Goal: Task Accomplishment & Management: Manage account settings

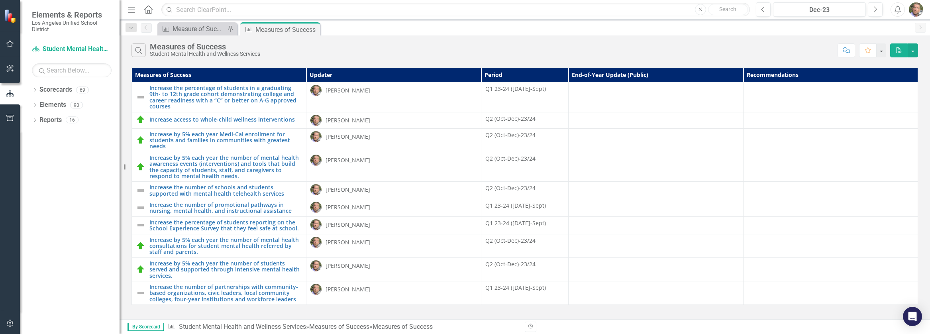
click at [77, 203] on div "Dropdown Scorecards 69 Dropdown LAUSD [DATE]-[DATE] Strategic Plan Dropdown Chi…" at bounding box center [70, 208] width 100 height 251
click at [194, 27] on div "Measure of Success - Scorecard Report" at bounding box center [199, 29] width 53 height 10
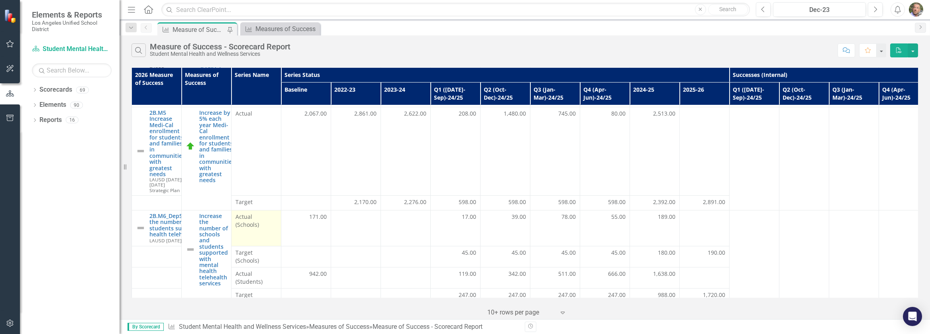
scroll to position [318, 0]
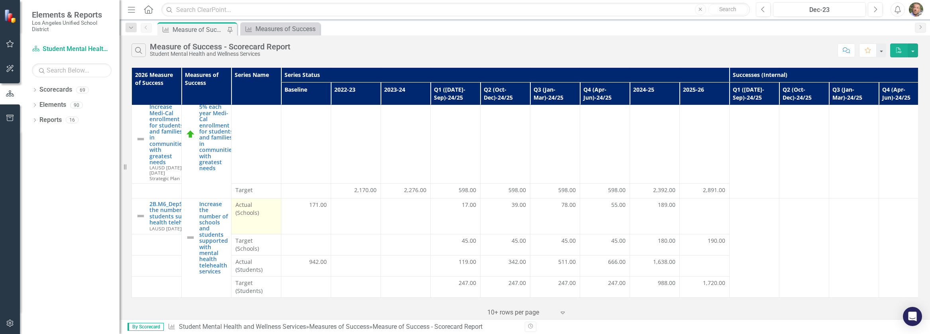
click at [267, 214] on td "Actual (Schools)" at bounding box center [256, 216] width 50 height 36
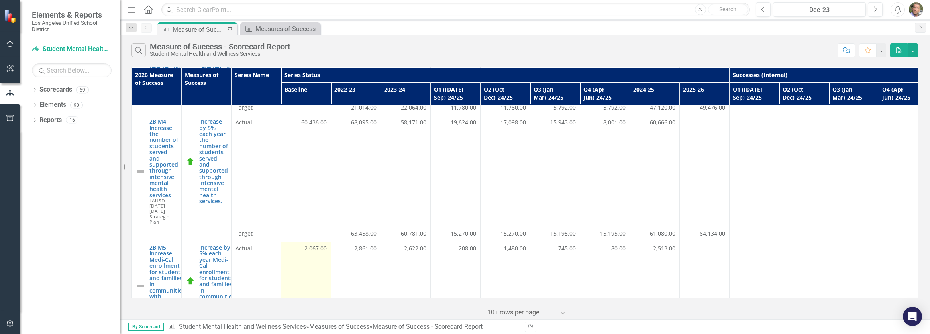
scroll to position [168, 0]
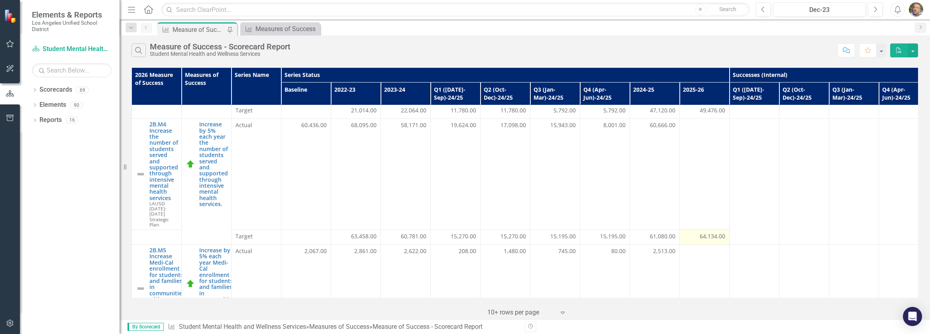
click at [706, 239] on span "64,134.00" at bounding box center [712, 236] width 25 height 8
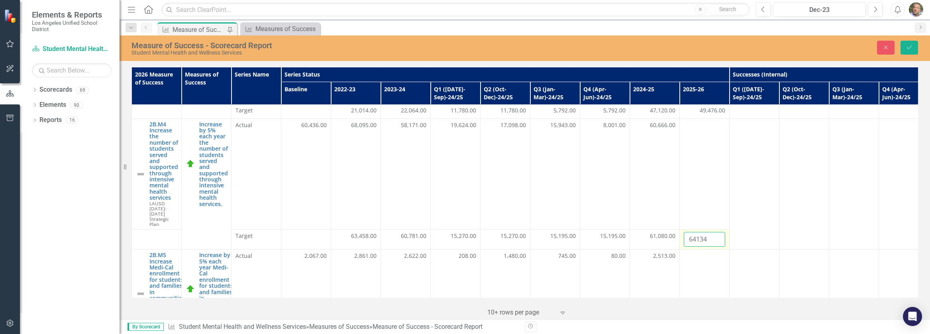
click at [694, 241] on input "64134" at bounding box center [704, 239] width 41 height 15
type input "63699"
click button "Save" at bounding box center [909, 48] width 18 height 14
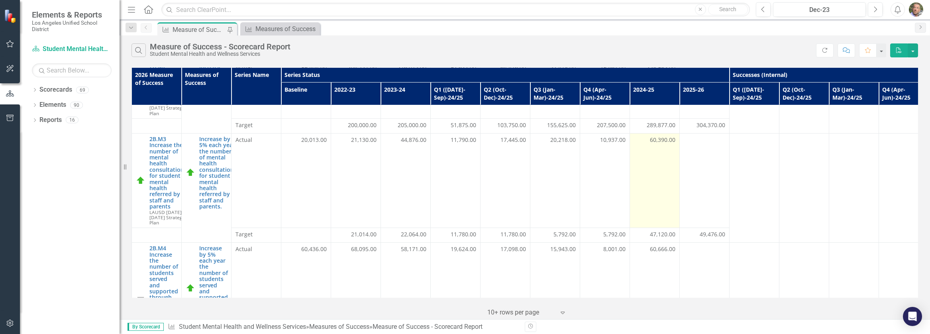
scroll to position [43, 0]
